Goal: Find specific page/section: Find specific page/section

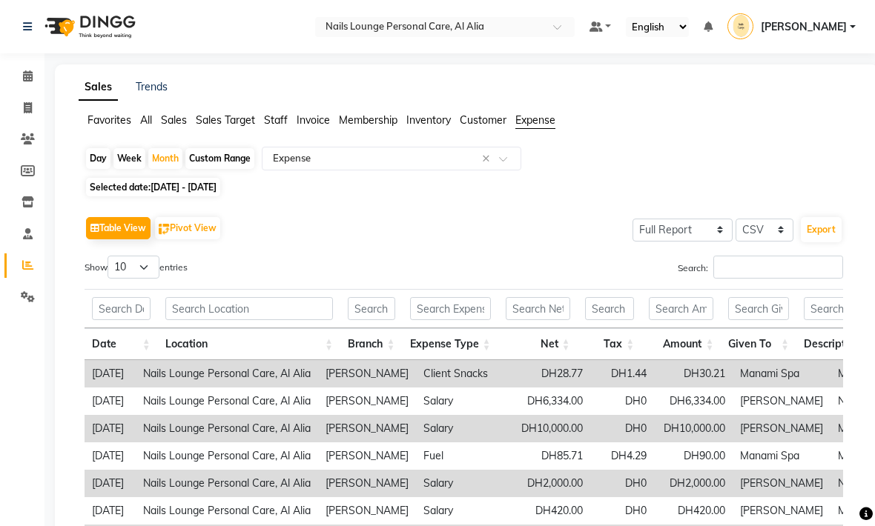
select select "full_report"
select select "csv"
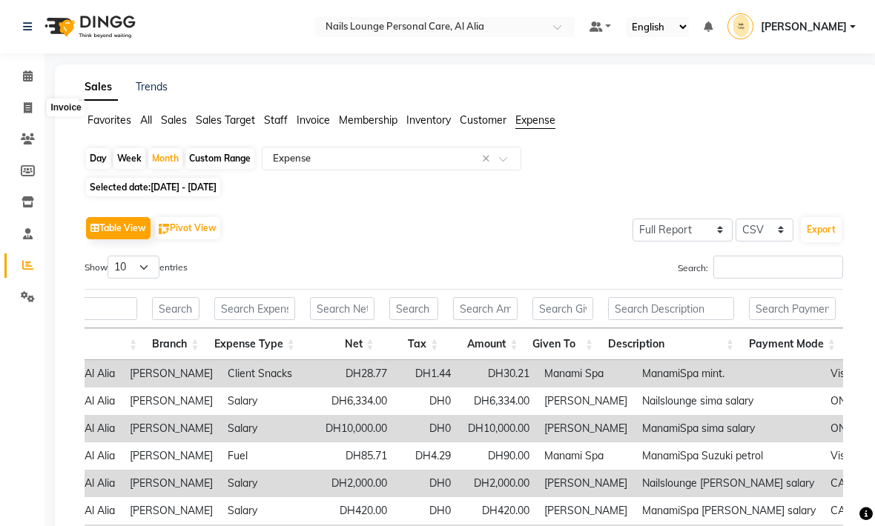
click at [31, 113] on icon at bounding box center [28, 107] width 8 height 11
select select "service"
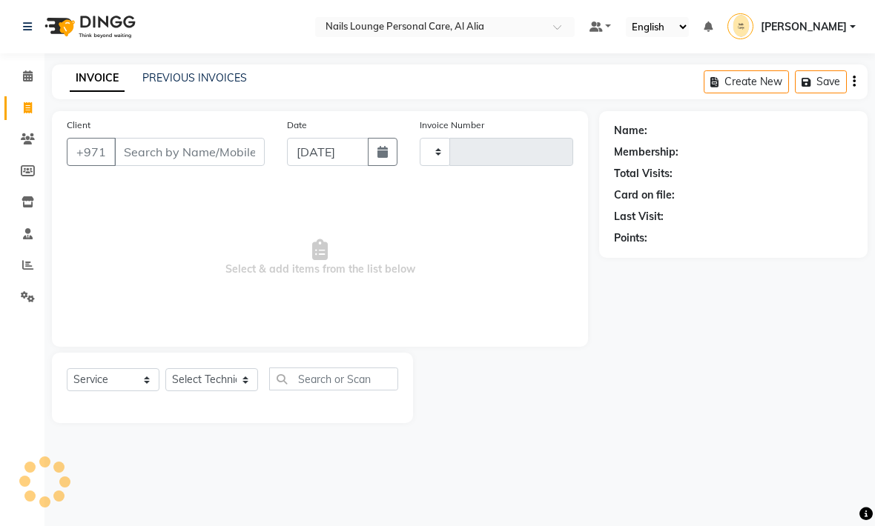
type input "2391"
select select "6884"
click at [160, 84] on link "PREVIOUS INVOICES" at bounding box center [194, 77] width 104 height 13
